Goal: Information Seeking & Learning: Learn about a topic

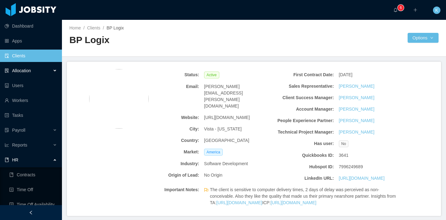
scroll to position [392, 0]
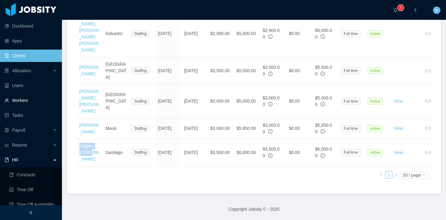
click at [21, 100] on link "Workers" at bounding box center [31, 100] width 52 height 12
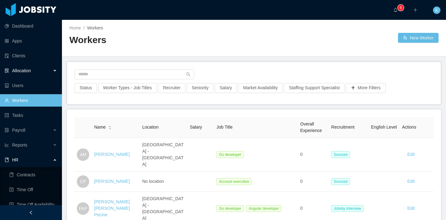
click at [30, 72] on span "Allocation" at bounding box center [21, 70] width 19 height 5
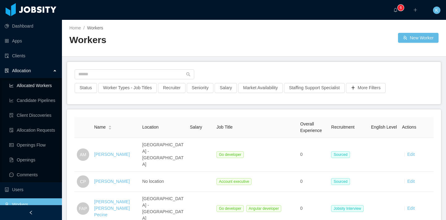
drag, startPoint x: 33, startPoint y: 87, endPoint x: 143, endPoint y: 71, distance: 111.1
click at [33, 87] on link "Allocated Workers" at bounding box center [33, 85] width 48 height 12
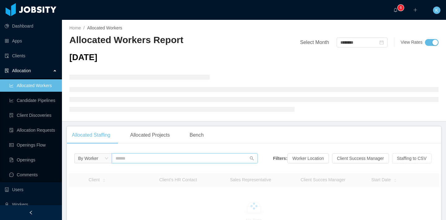
click at [140, 158] on input "text" at bounding box center [185, 158] width 146 height 10
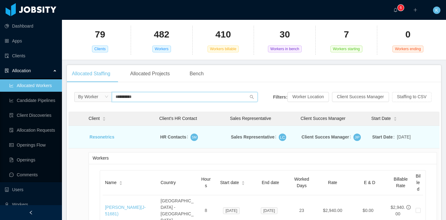
scroll to position [118, 0]
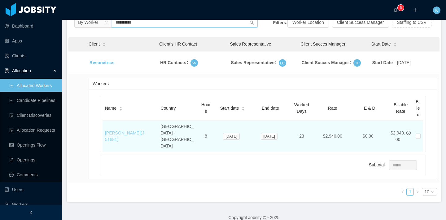
type input "**********"
click at [132, 130] on link "[PERSON_NAME] (J- 51681 )" at bounding box center [125, 135] width 41 height 11
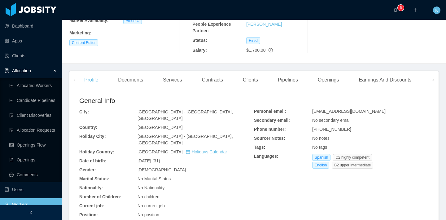
scroll to position [118, 0]
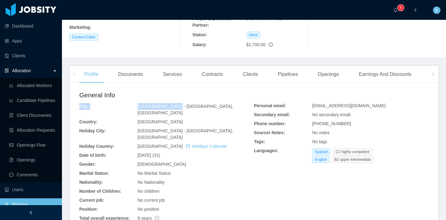
drag, startPoint x: 173, startPoint y: 109, endPoint x: 199, endPoint y: 100, distance: 27.2
click at [199, 100] on div "General Info City: [GEOGRAPHIC_DATA] - [GEOGRAPHIC_DATA], [GEOGRAPHIC_DATA]: [G…" at bounding box center [166, 164] width 175 height 149
click at [199, 100] on div "General Info" at bounding box center [166, 96] width 175 height 13
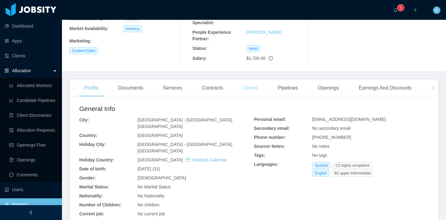
click at [255, 86] on div "Clients" at bounding box center [250, 87] width 25 height 17
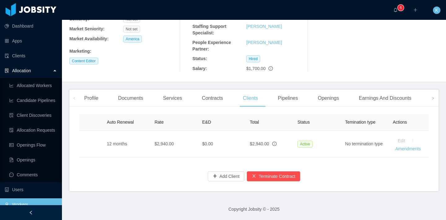
scroll to position [0, 275]
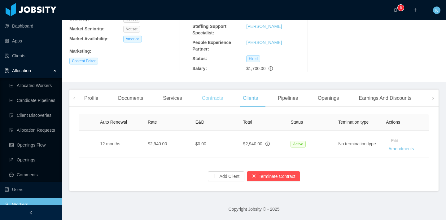
click at [214, 98] on div "Contracts" at bounding box center [212, 97] width 31 height 17
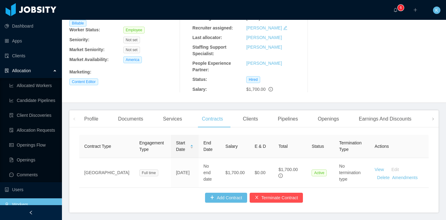
scroll to position [96, 0]
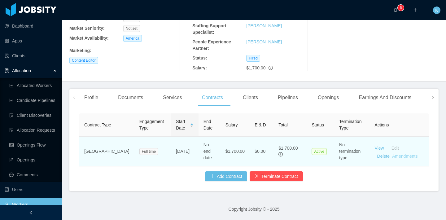
click at [406, 155] on link "Amendments" at bounding box center [404, 156] width 25 height 5
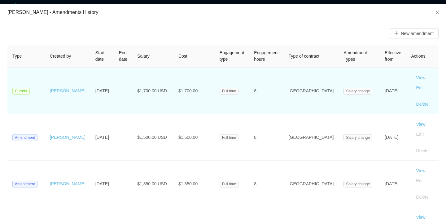
scroll to position [28, 0]
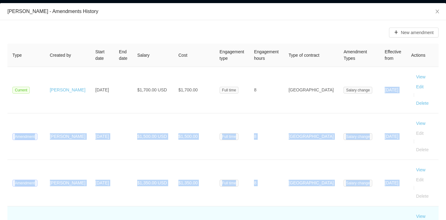
drag, startPoint x: 361, startPoint y: 85, endPoint x: 363, endPoint y: 204, distance: 119.2
click at [363, 204] on tbody "Current [PERSON_NAME] [DATE] $1,700.00 USD $1,700.00 Full time 8 [GEOGRAPHIC_DA…" at bounding box center [222, 160] width 431 height 186
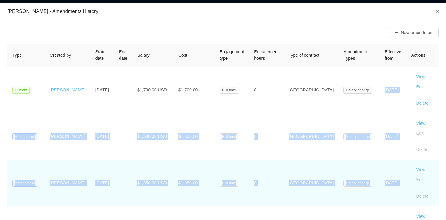
click at [266, 160] on td "8" at bounding box center [266, 183] width 34 height 46
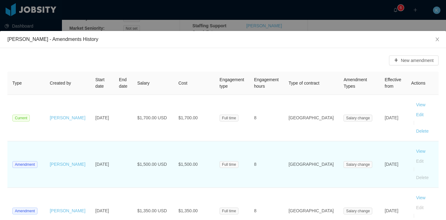
scroll to position [8, 0]
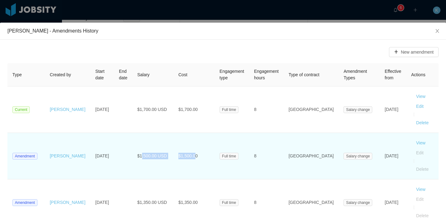
drag, startPoint x: 138, startPoint y: 149, endPoint x: 194, endPoint y: 148, distance: 55.4
click at [194, 148] on tr "Amendment [PERSON_NAME] [DATE] $1,500.00 USD $1,500.00 Full time 8 USA Salary c…" at bounding box center [222, 156] width 431 height 46
click at [194, 153] on span "$1,500.00" at bounding box center [187, 155] width 19 height 5
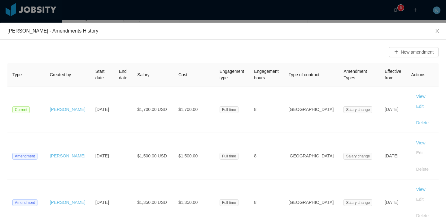
scroll to position [12, 0]
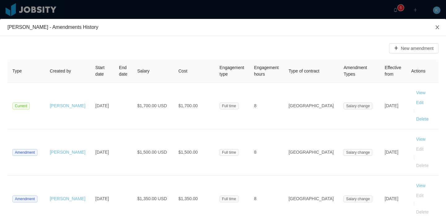
click at [435, 29] on icon "icon: close" at bounding box center [437, 27] width 5 height 5
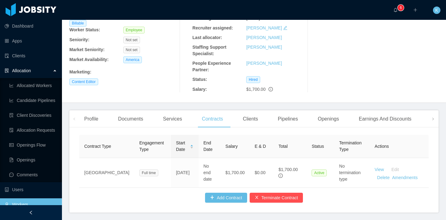
scroll to position [96, 0]
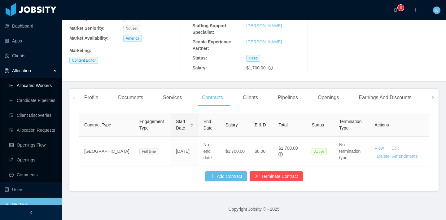
click at [34, 84] on link "Allocated Workers" at bounding box center [33, 85] width 48 height 12
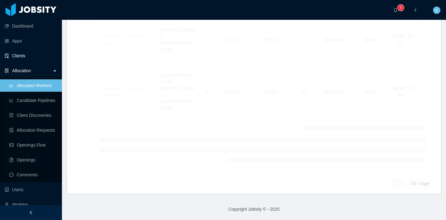
click at [23, 54] on link "Clients" at bounding box center [31, 56] width 52 height 12
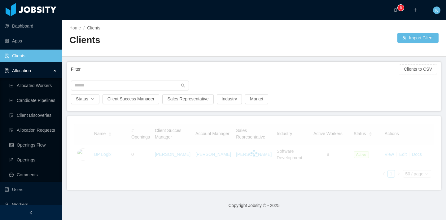
scroll to position [9, 0]
click at [119, 80] on input "text" at bounding box center [130, 85] width 118 height 10
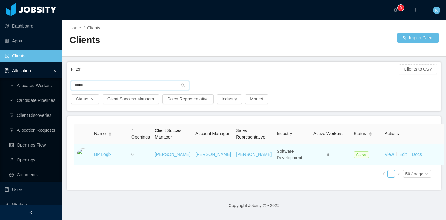
type input "*****"
click at [102, 152] on td "BP Logix" at bounding box center [110, 154] width 37 height 21
click at [103, 156] on link "BP Logix" at bounding box center [102, 154] width 17 height 5
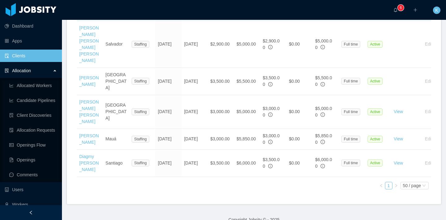
scroll to position [376, 0]
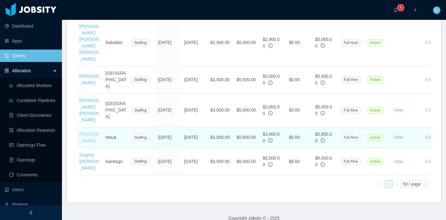
click at [89, 143] on link "[PERSON_NAME]" at bounding box center [89, 137] width 20 height 11
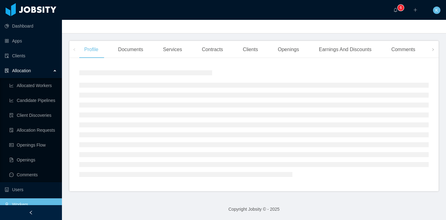
scroll to position [76, 0]
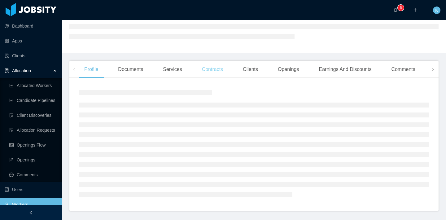
click at [225, 76] on div "Contracts" at bounding box center [212, 69] width 31 height 17
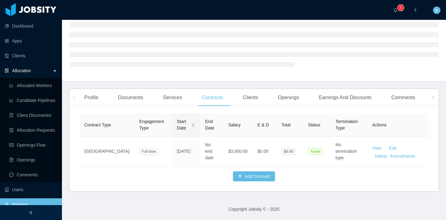
scroll to position [50, 0]
